Goal: Information Seeking & Learning: Learn about a topic

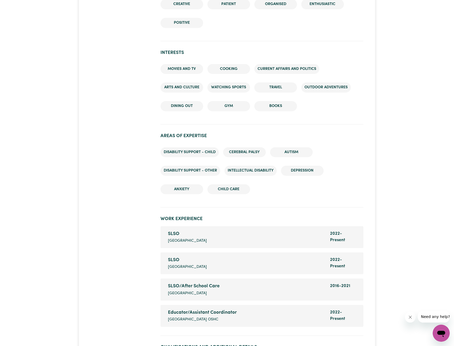
scroll to position [746, 0]
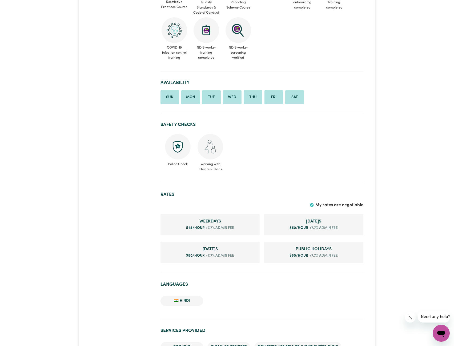
scroll to position [232, 0]
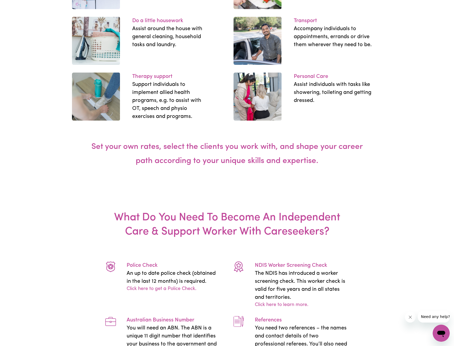
scroll to position [1240, 0]
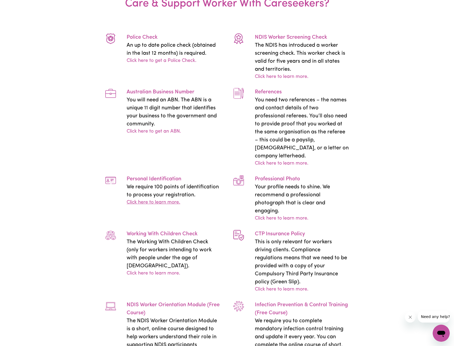
click at [148, 199] on link "Click here to learn more." at bounding box center [154, 202] width 54 height 7
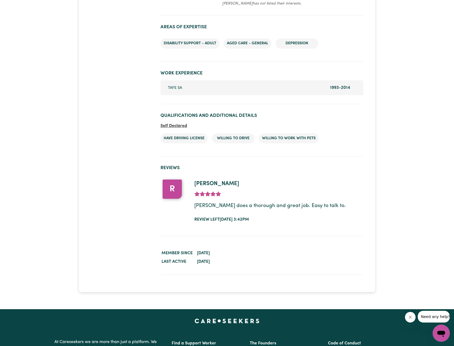
scroll to position [559, 0]
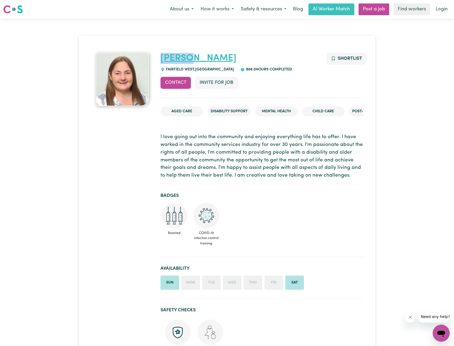
drag, startPoint x: 181, startPoint y: 59, endPoint x: 160, endPoint y: 59, distance: 20.3
click at [160, 59] on h1 "Leanne" at bounding box center [261, 58] width 203 height 11
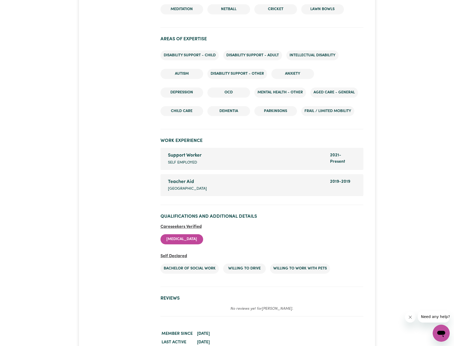
scroll to position [852, 0]
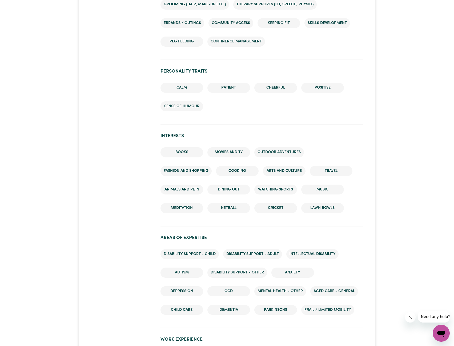
scroll to position [559, 0]
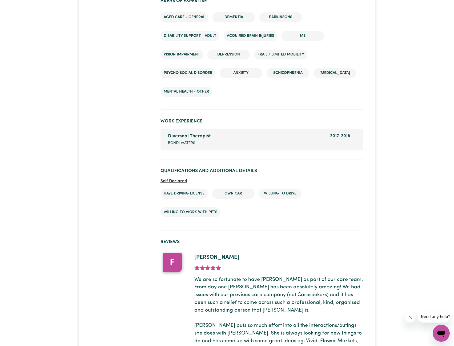
scroll to position [746, 0]
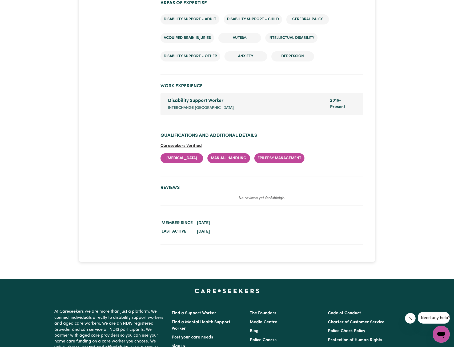
scroll to position [666, 0]
